Goal: Information Seeking & Learning: Learn about a topic

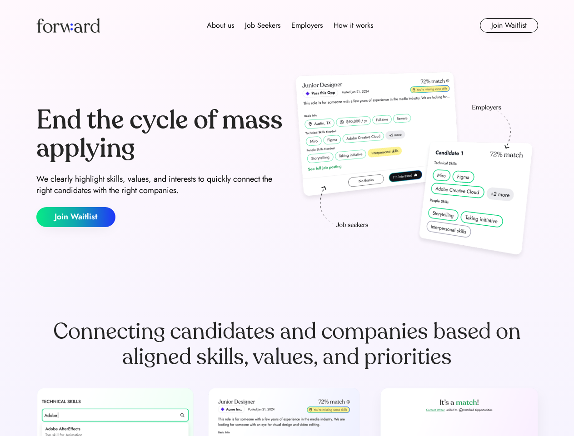
click at [287, 218] on div "End the cycle of mass applying We clearly highlight skills, values, and interes…" at bounding box center [287, 167] width 502 height 196
click at [287, 25] on div "About us Job Seekers Employers How it works" at bounding box center [290, 25] width 358 height 11
click at [68, 25] on img at bounding box center [68, 25] width 64 height 15
click at [290, 25] on div "About us Job Seekers Employers How it works" at bounding box center [290, 25] width 358 height 11
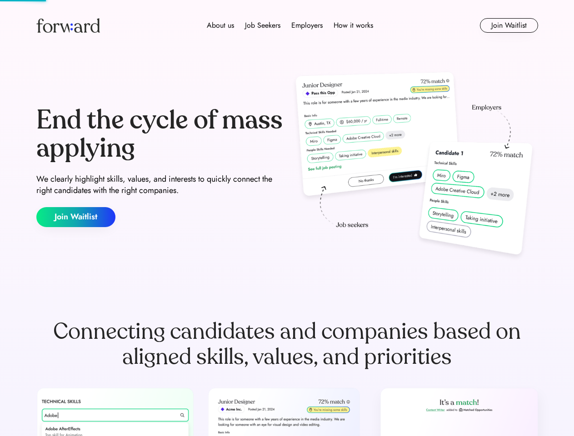
click at [221, 25] on div "About us" at bounding box center [220, 25] width 27 height 11
click at [263, 25] on div "Job Seekers" at bounding box center [262, 25] width 35 height 11
click at [307, 25] on div "Employers" at bounding box center [306, 25] width 31 height 11
click at [353, 25] on div "How it works" at bounding box center [354, 25] width 40 height 11
click at [509, 25] on button "Join Waitlist" at bounding box center [509, 25] width 58 height 15
